Goal: Information Seeking & Learning: Find specific fact

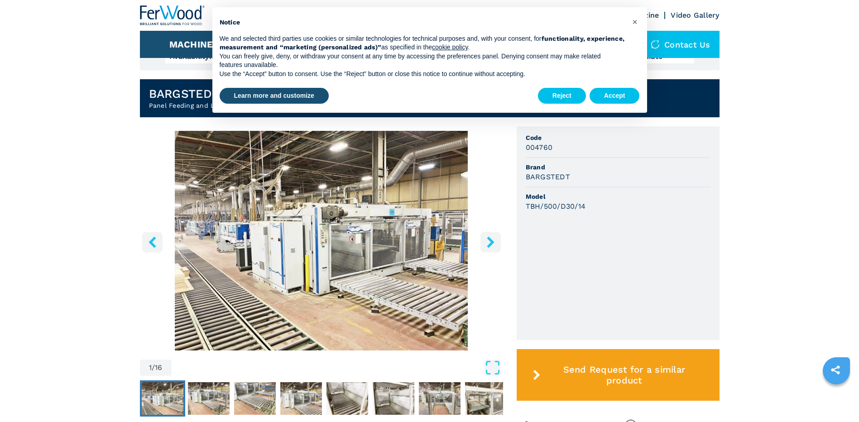
scroll to position [227, 0]
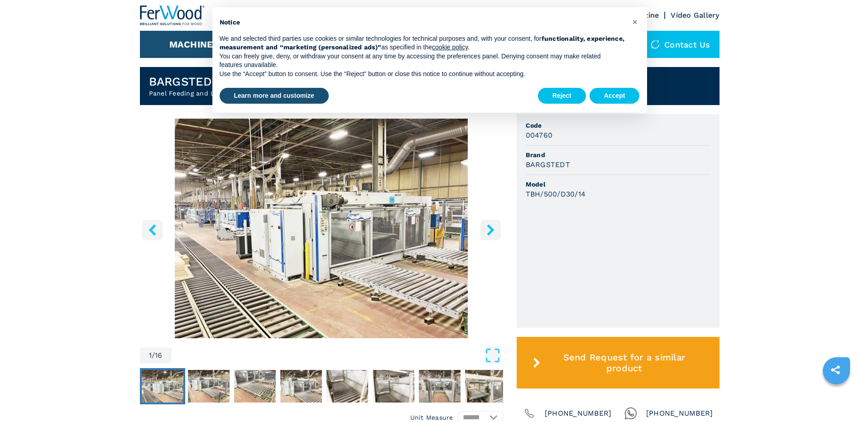
click at [330, 217] on img "Go to Slide 1" at bounding box center [321, 229] width 363 height 220
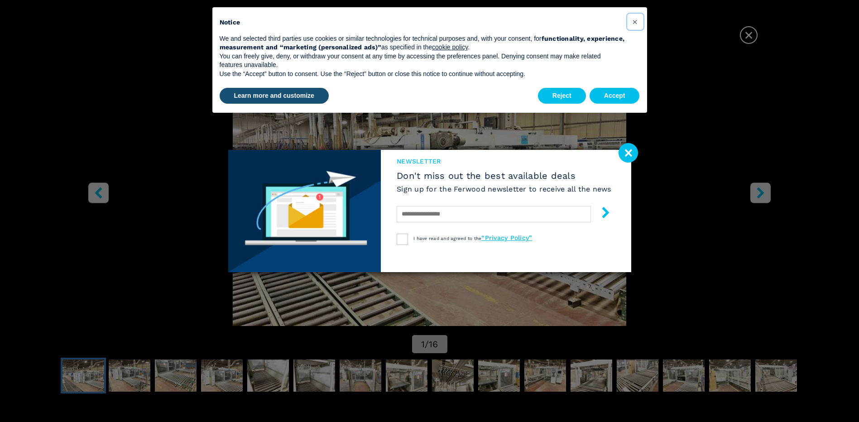
click at [642, 18] on button "×" at bounding box center [635, 21] width 14 height 14
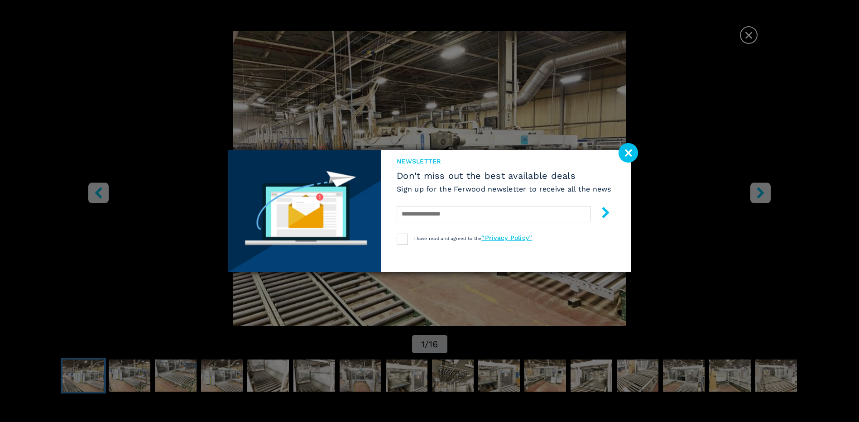
click at [632, 144] on image at bounding box center [628, 152] width 19 height 19
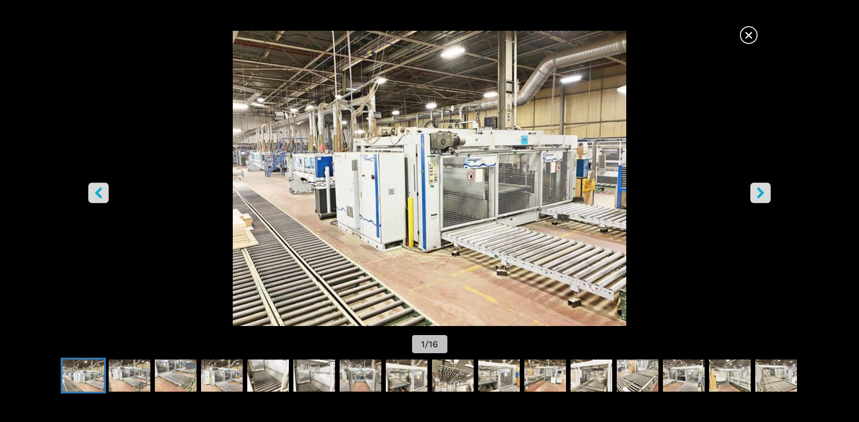
scroll to position [272, 0]
click at [762, 191] on icon "right-button" at bounding box center [760, 193] width 7 height 11
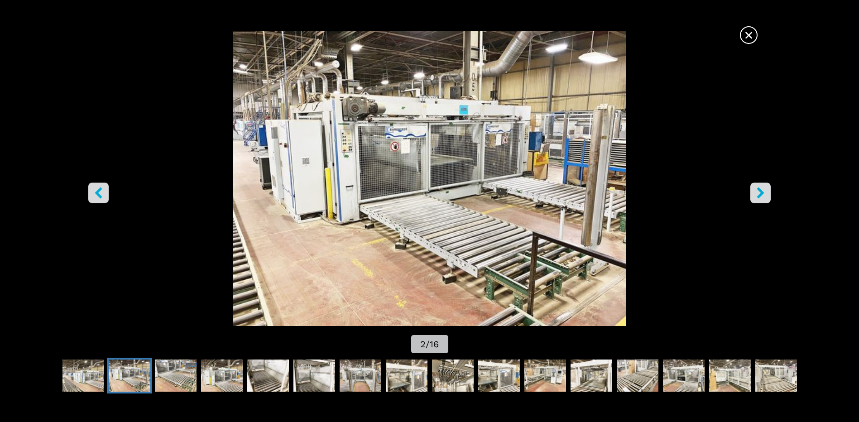
click at [762, 191] on icon "right-button" at bounding box center [760, 193] width 7 height 11
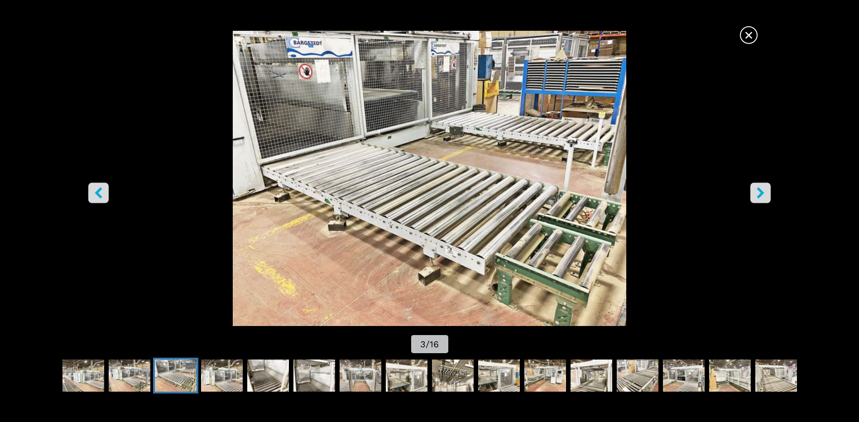
click at [762, 192] on icon "right-button" at bounding box center [760, 193] width 7 height 11
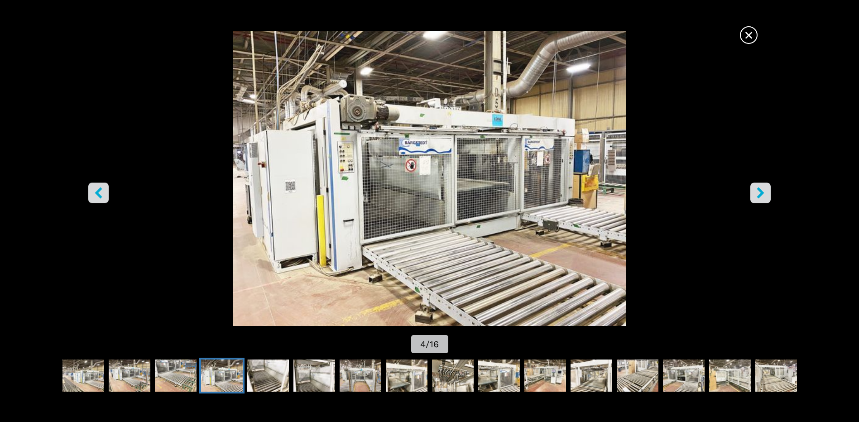
click at [762, 192] on icon "right-button" at bounding box center [760, 193] width 7 height 11
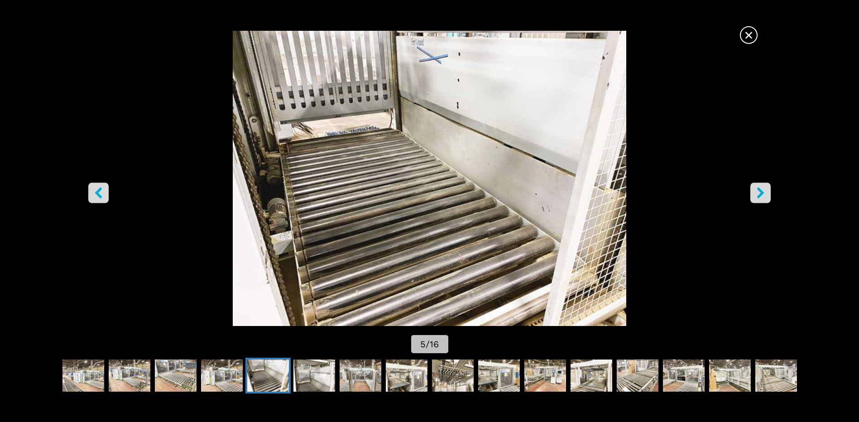
click at [768, 196] on button "right-button" at bounding box center [761, 193] width 20 height 20
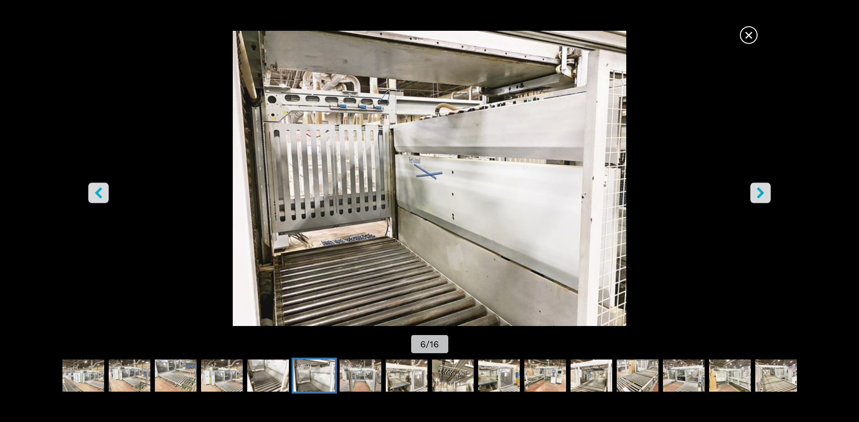
click at [768, 196] on button "right-button" at bounding box center [761, 193] width 20 height 20
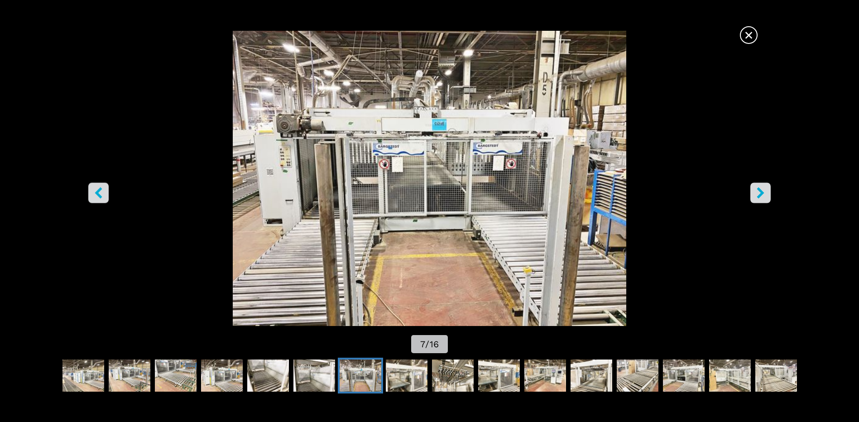
click at [768, 196] on button "right-button" at bounding box center [761, 193] width 20 height 20
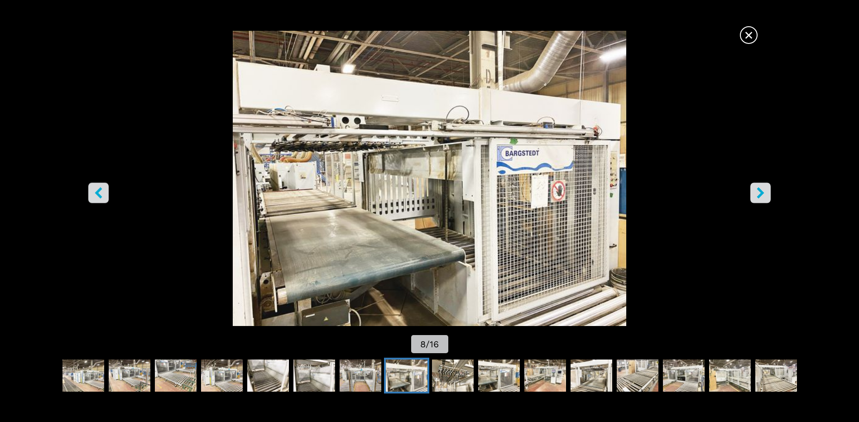
scroll to position [408, 0]
click at [767, 199] on button "right-button" at bounding box center [761, 193] width 20 height 20
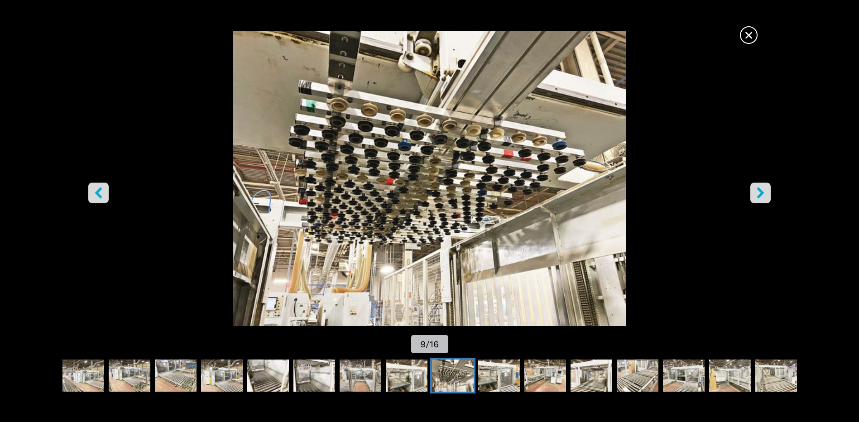
click at [767, 199] on button "right-button" at bounding box center [761, 193] width 20 height 20
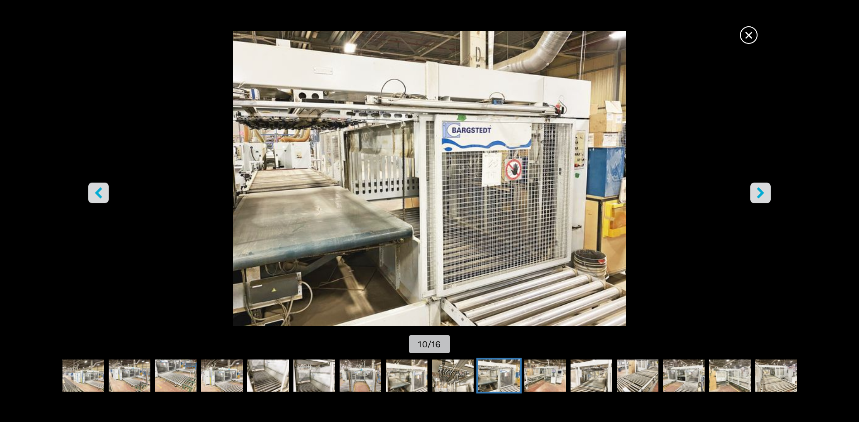
click at [767, 199] on button "right-button" at bounding box center [761, 193] width 20 height 20
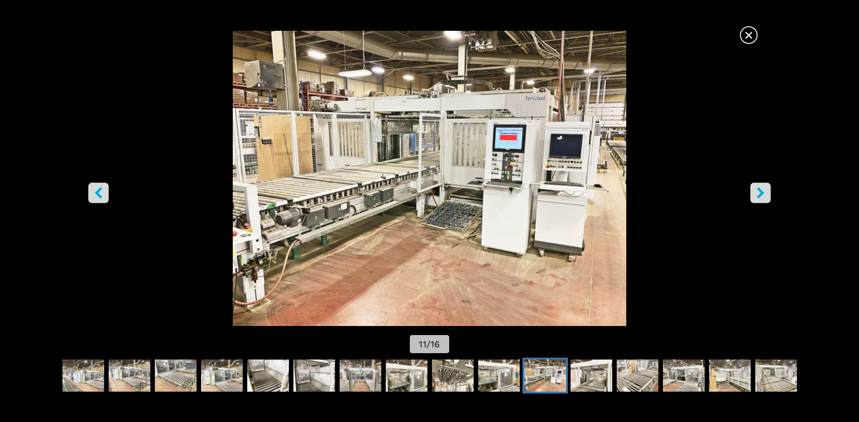
click at [759, 193] on icon "right-button" at bounding box center [760, 193] width 11 height 11
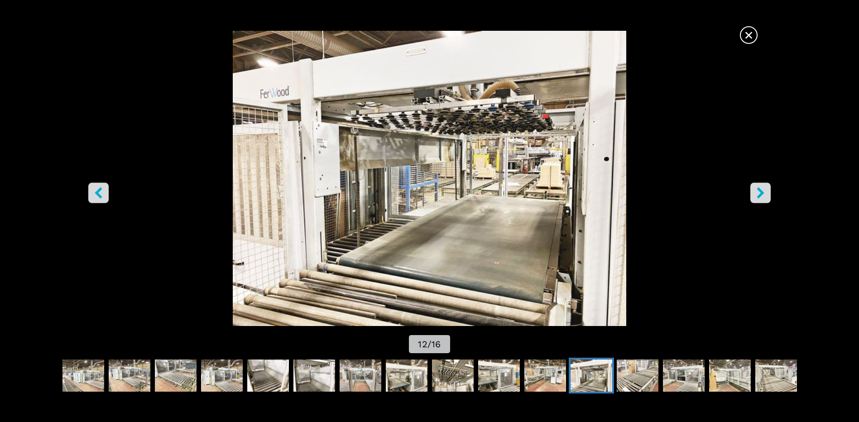
click at [759, 192] on icon "right-button" at bounding box center [760, 193] width 11 height 11
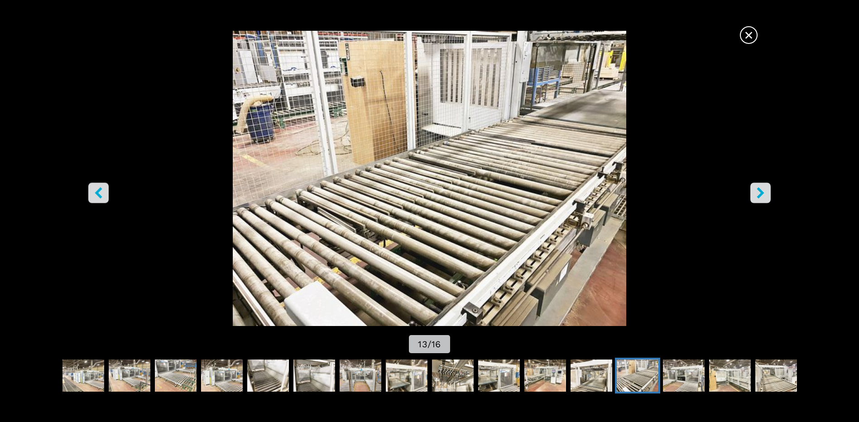
click at [759, 192] on icon "right-button" at bounding box center [760, 193] width 11 height 11
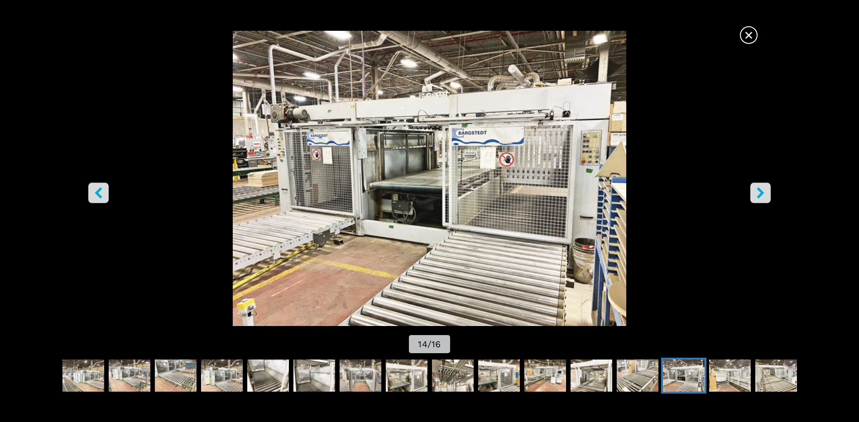
click at [762, 196] on icon "right-button" at bounding box center [760, 193] width 7 height 11
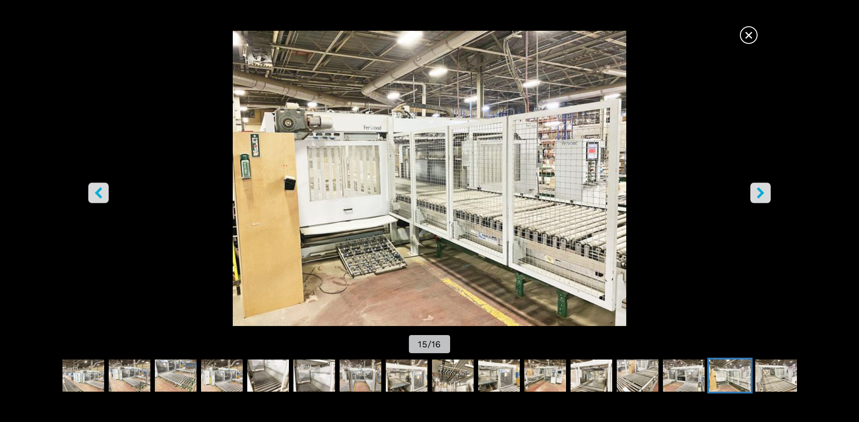
click at [763, 193] on icon "right-button" at bounding box center [760, 193] width 7 height 11
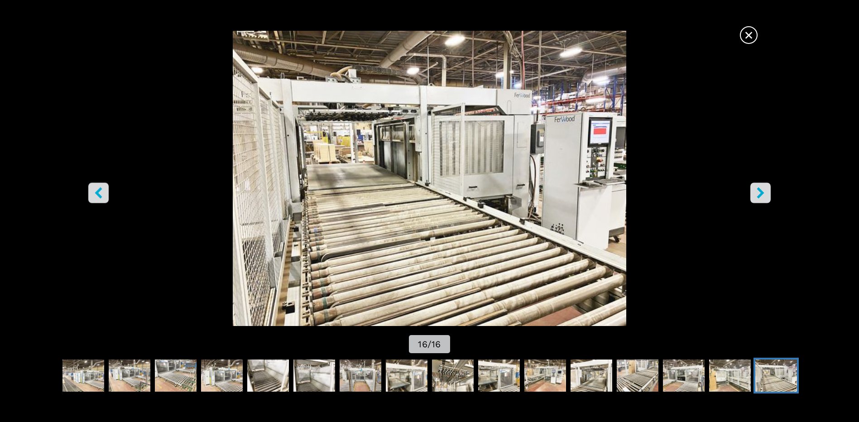
click at [754, 35] on span "×" at bounding box center [749, 33] width 16 height 16
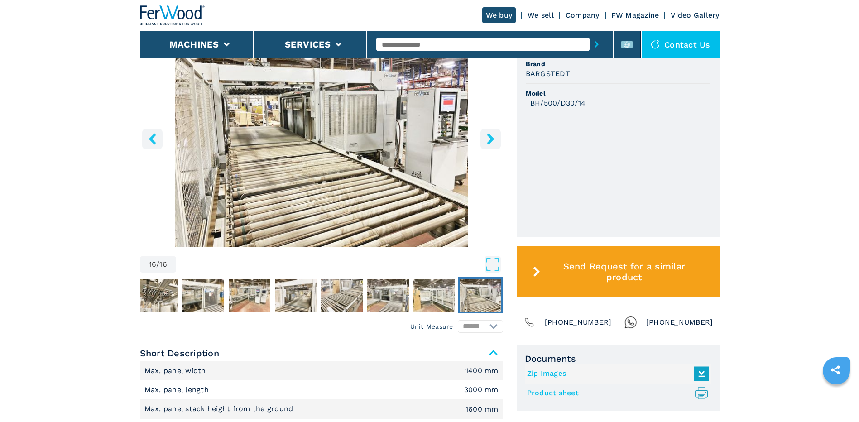
scroll to position [317, 0]
click at [430, 41] on input "text" at bounding box center [482, 45] width 213 height 14
type input "***"
click at [590, 34] on button "submit-button" at bounding box center [597, 44] width 14 height 21
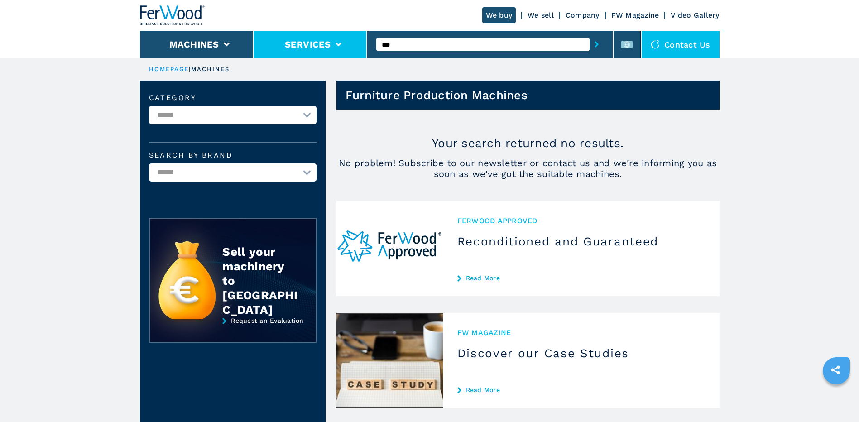
drag, startPoint x: 420, startPoint y: 44, endPoint x: 342, endPoint y: 42, distance: 78.4
click at [342, 42] on div "We buy We sell Company FW Magazine Video Gallery Machines Services *** Contact …" at bounding box center [430, 29] width 580 height 58
drag, startPoint x: 342, startPoint y: 42, endPoint x: 333, endPoint y: 42, distance: 9.1
click at [333, 42] on li "Services" at bounding box center [311, 44] width 114 height 27
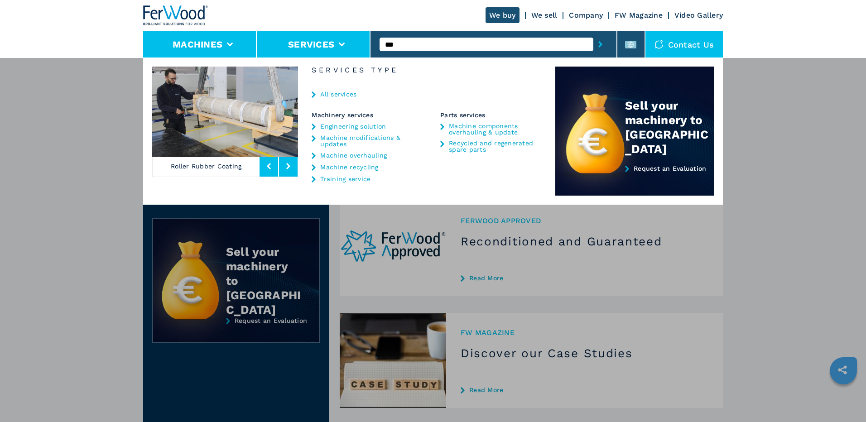
drag, startPoint x: 452, startPoint y: 46, endPoint x: 207, endPoint y: 46, distance: 244.6
click at [207, 46] on div "We buy We sell Company FW Magazine Video Gallery Machines Services *** Contact …" at bounding box center [433, 29] width 580 height 58
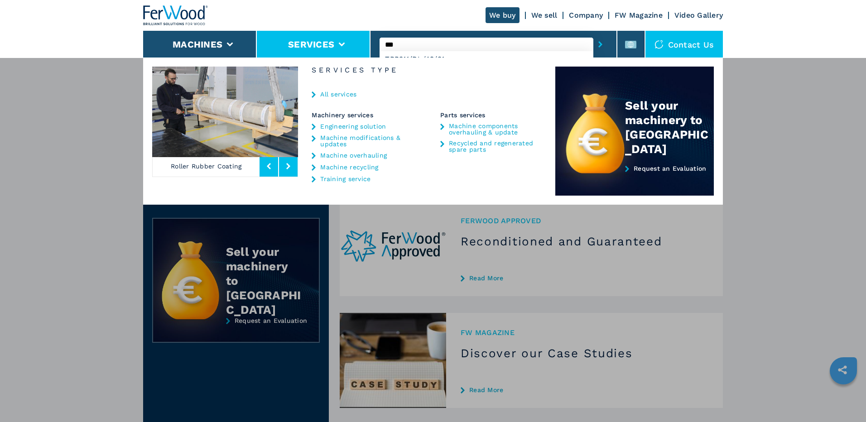
click at [847, 95] on div "**********" at bounding box center [433, 269] width 866 height 422
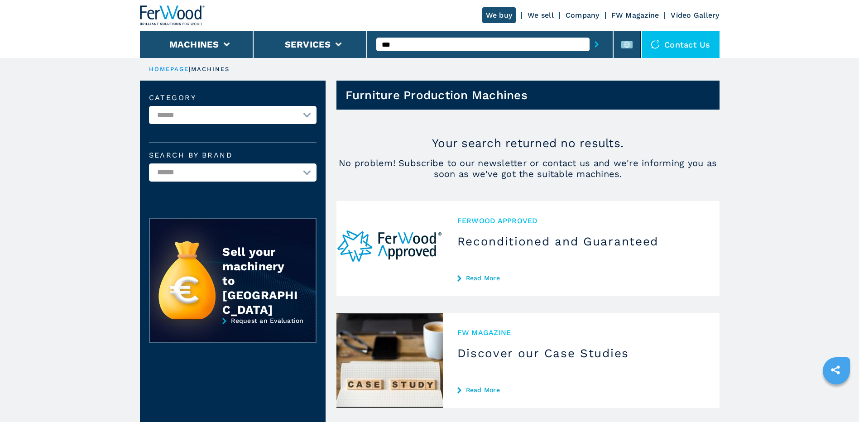
click at [425, 48] on input "***" at bounding box center [482, 45] width 213 height 14
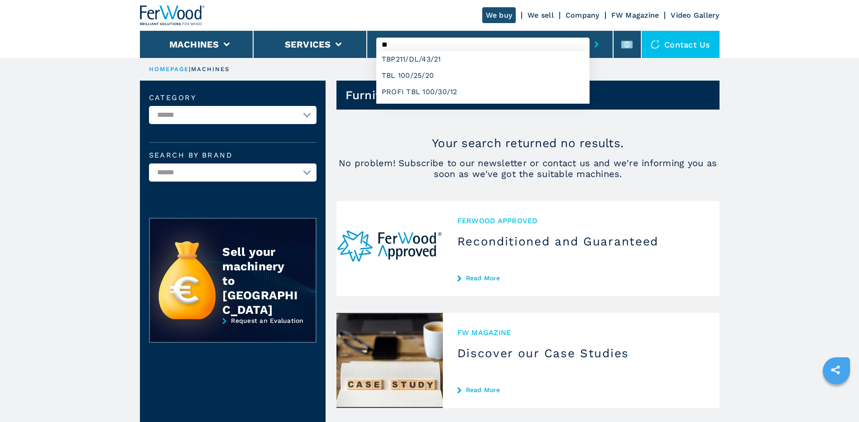
type input "**"
click at [728, 261] on main "**********" at bounding box center [429, 288] width 859 height 576
